Goal: Information Seeking & Learning: Find specific fact

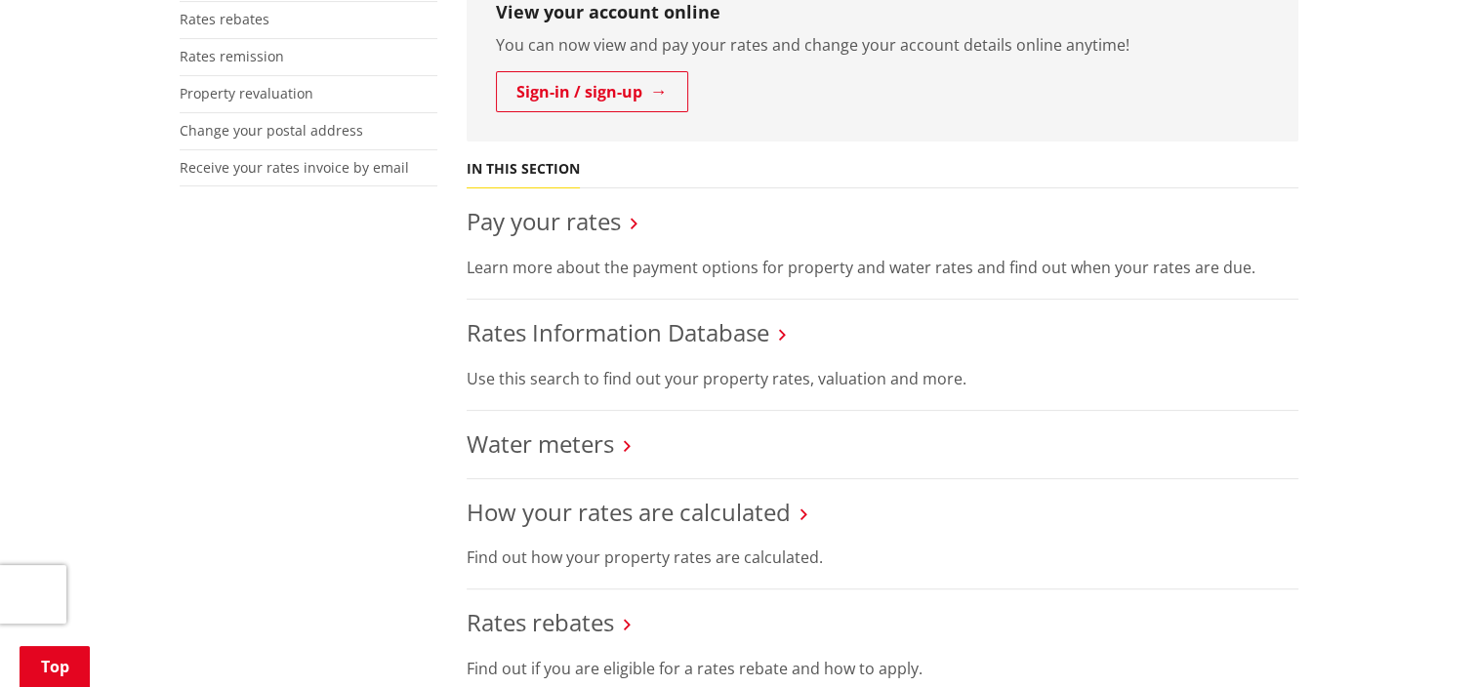
scroll to position [586, 0]
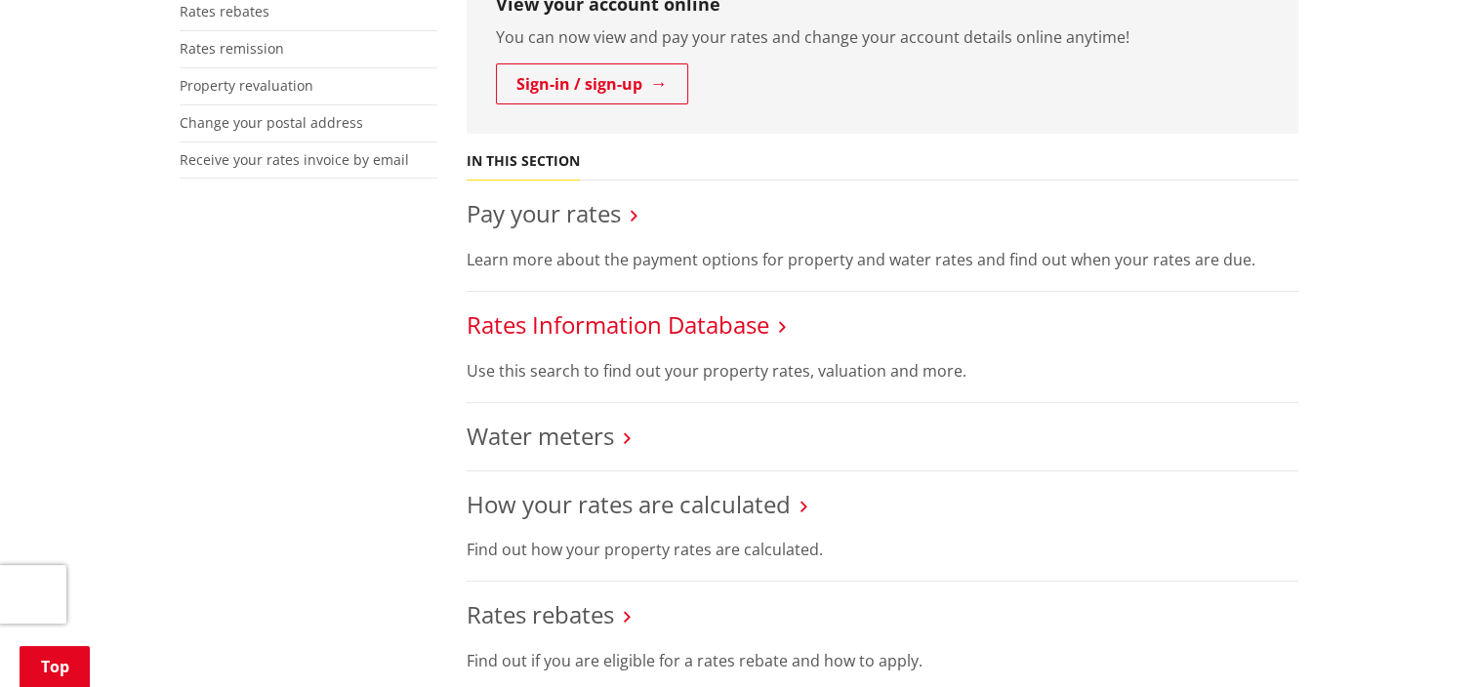
drag, startPoint x: 644, startPoint y: 328, endPoint x: 660, endPoint y: 326, distance: 15.7
click at [644, 328] on link "Rates Information Database" at bounding box center [618, 324] width 303 height 32
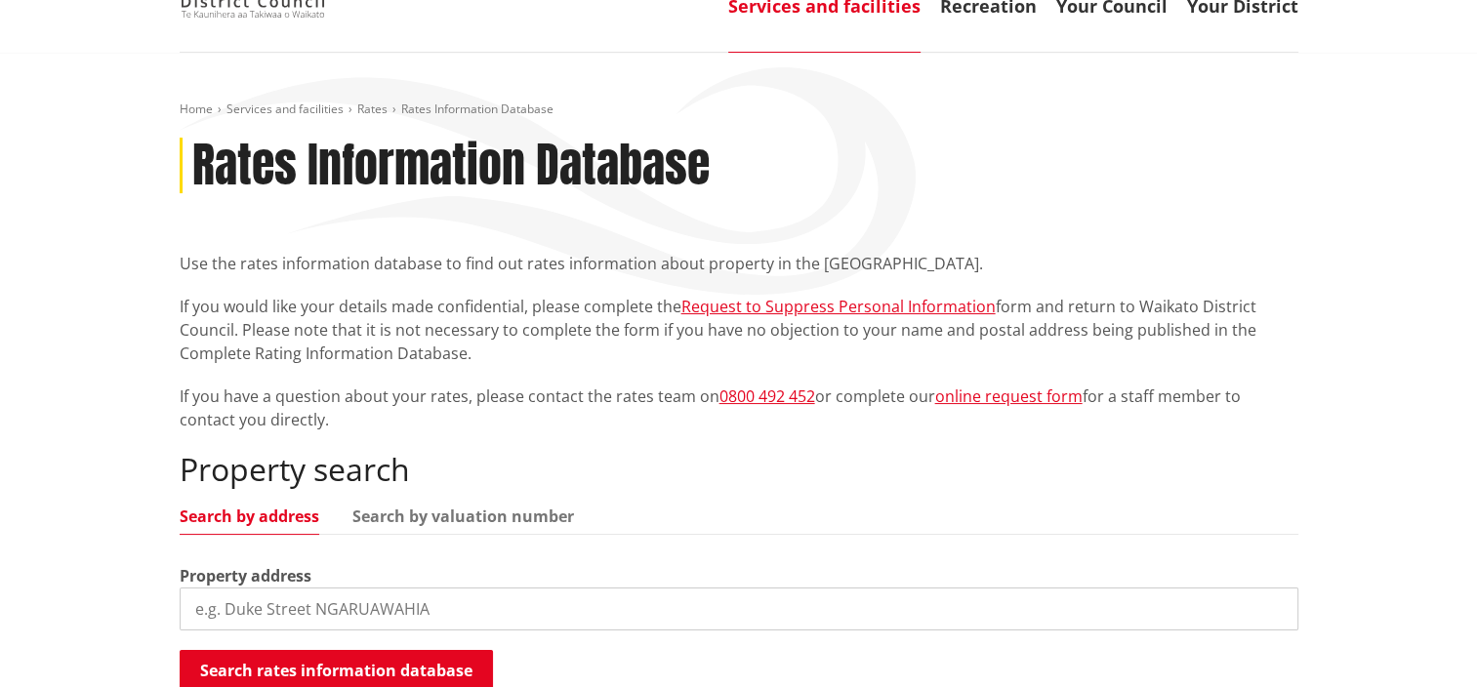
scroll to position [390, 0]
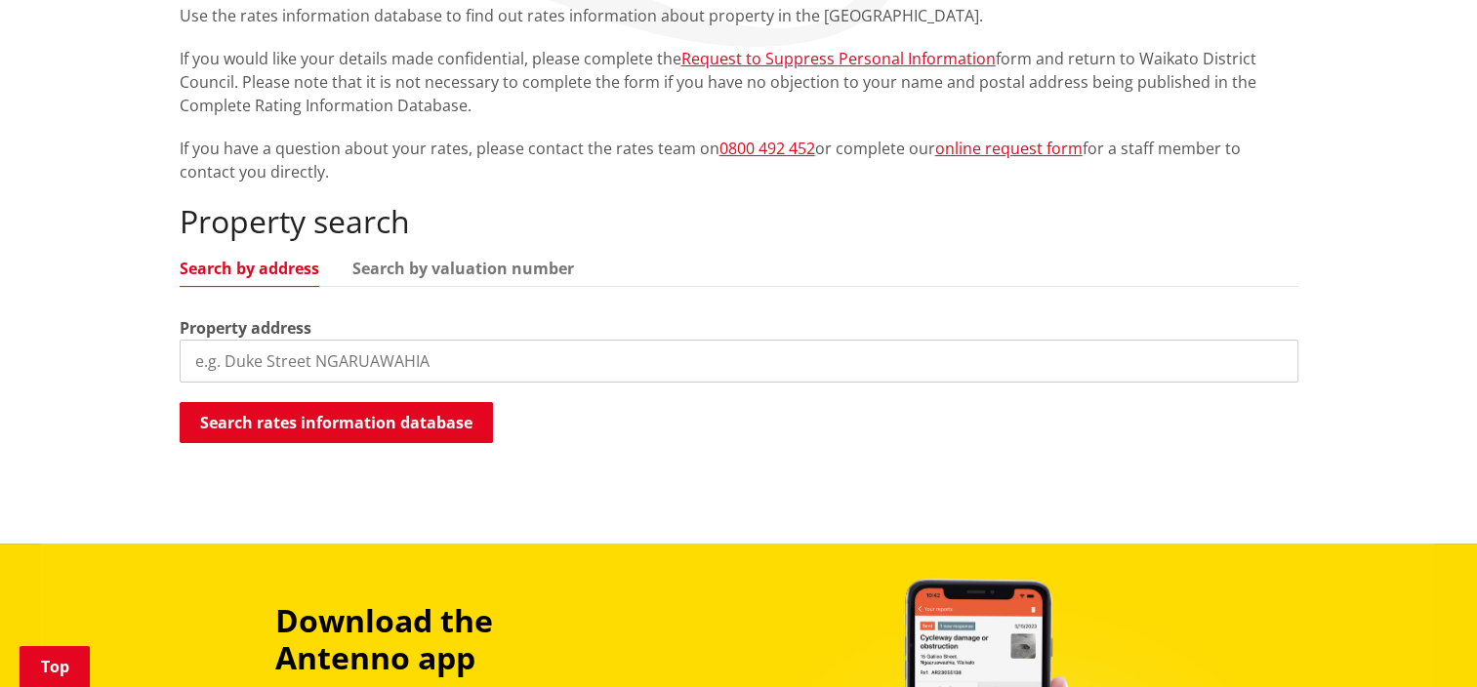
click at [393, 360] on input "search" at bounding box center [739, 361] width 1119 height 43
type input "27b hodge drive"
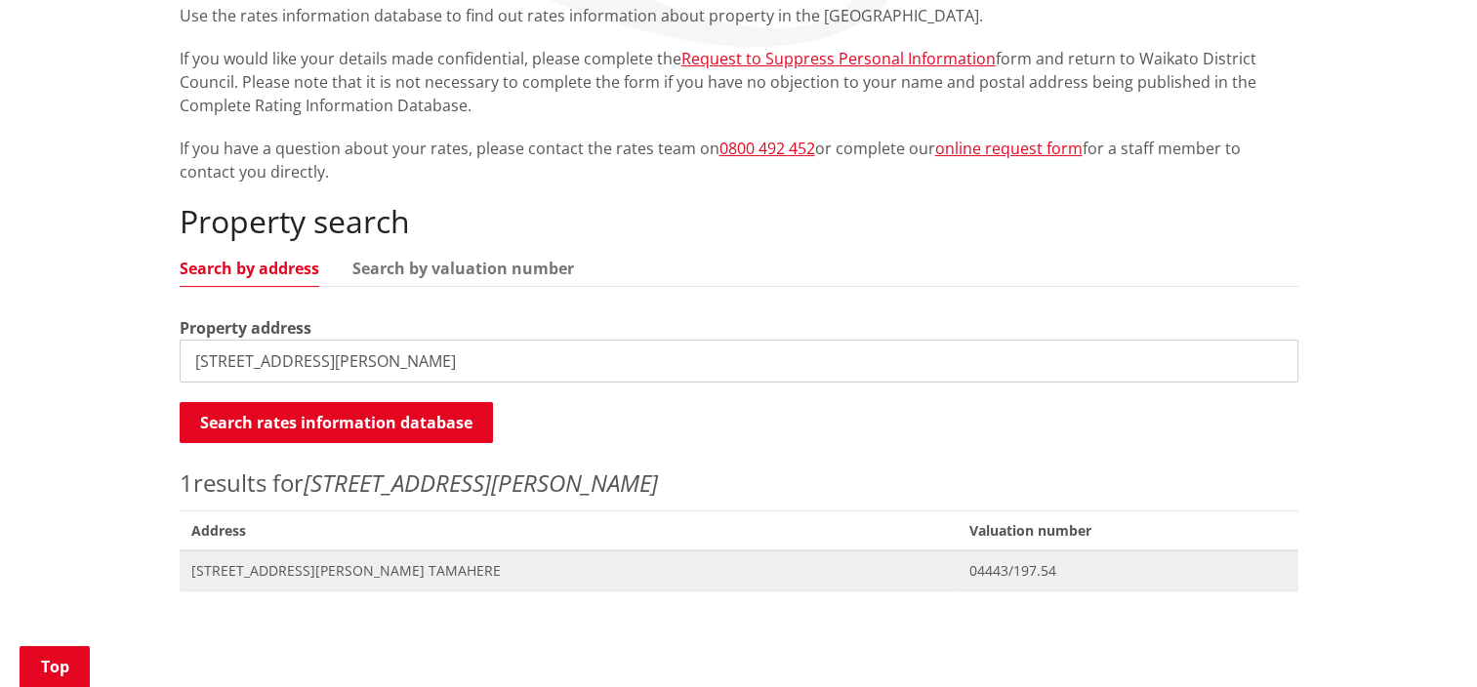
click at [281, 573] on span "[STREET_ADDRESS][PERSON_NAME] TAMAHERE" at bounding box center [568, 571] width 755 height 20
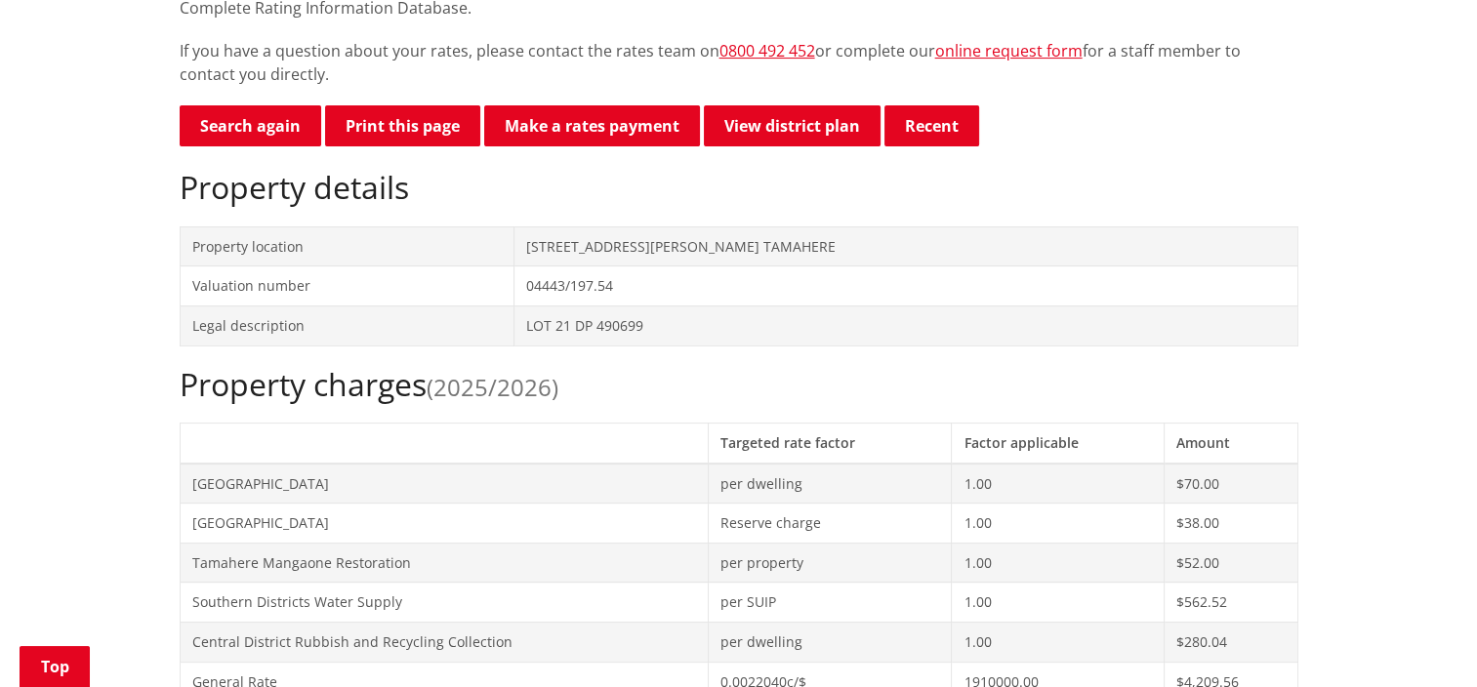
scroll to position [878, 0]
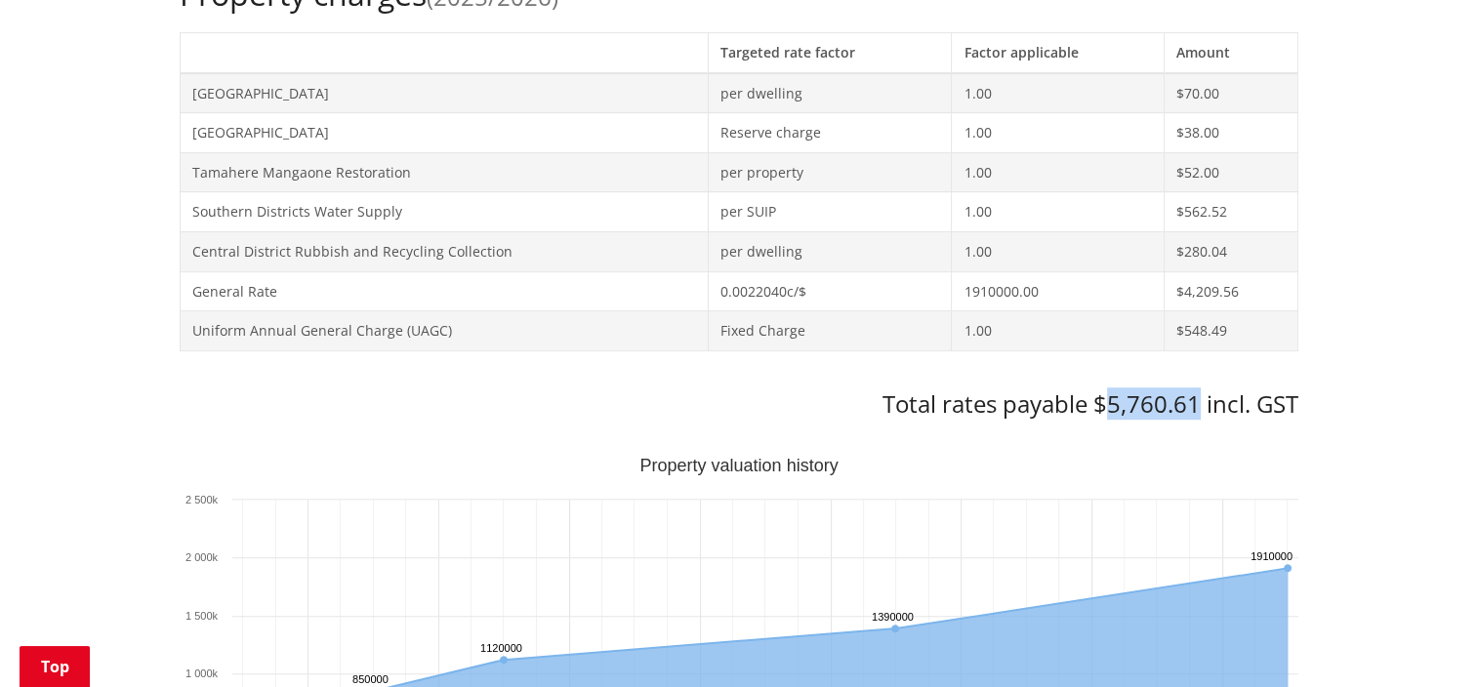
drag, startPoint x: 1102, startPoint y: 400, endPoint x: 1195, endPoint y: 397, distance: 92.8
click at [1195, 397] on h3 "Total rates payable $5,760.61 incl. GST" at bounding box center [739, 404] width 1119 height 28
copy h3 "5,760.61"
